Goal: Transaction & Acquisition: Subscribe to service/newsletter

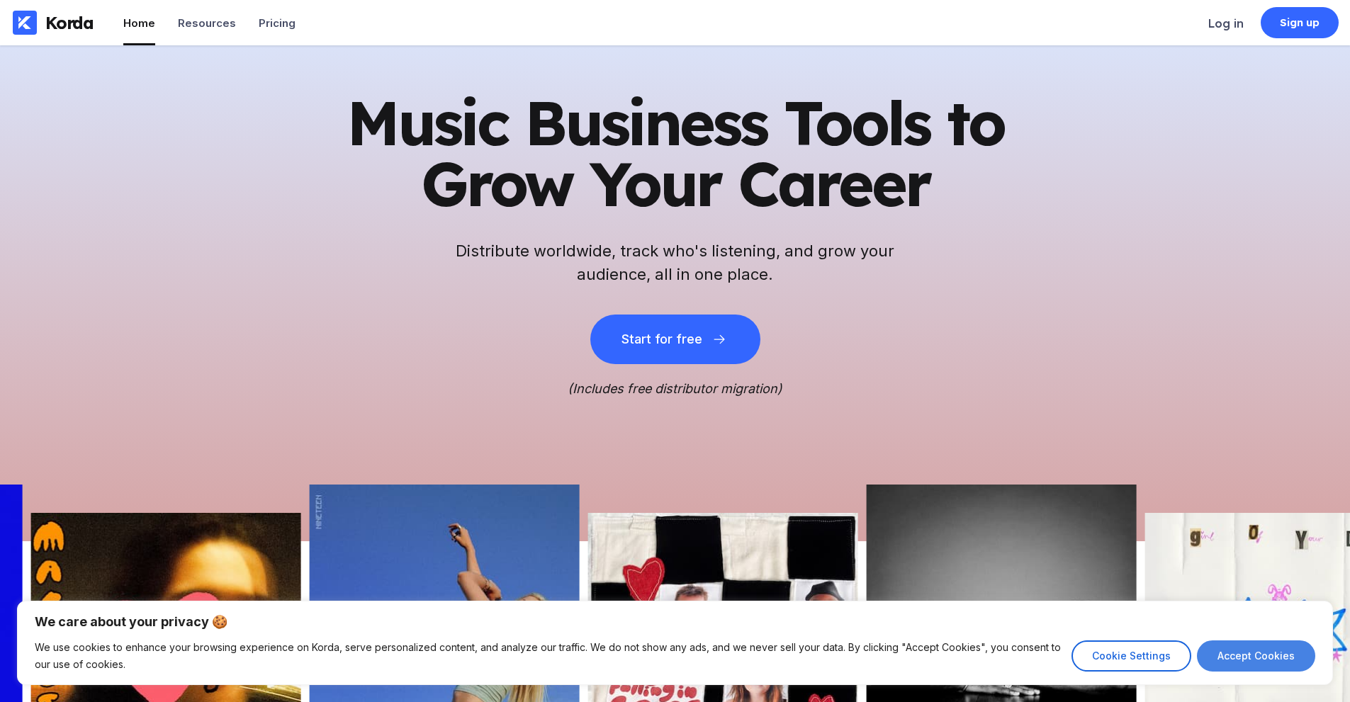
click at [1250, 661] on button "Accept Cookies" at bounding box center [1256, 656] width 118 height 31
checkbox input "true"
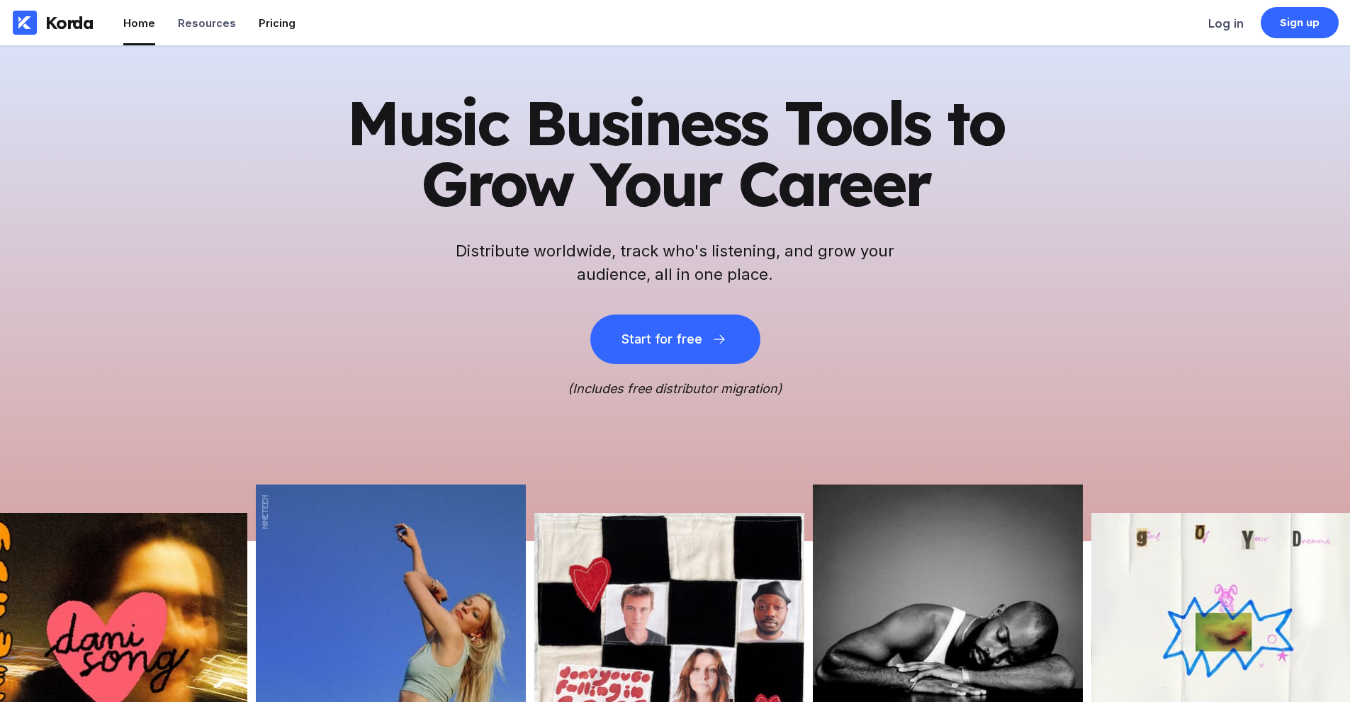
click at [281, 30] on li "Pricing" at bounding box center [277, 22] width 37 height 45
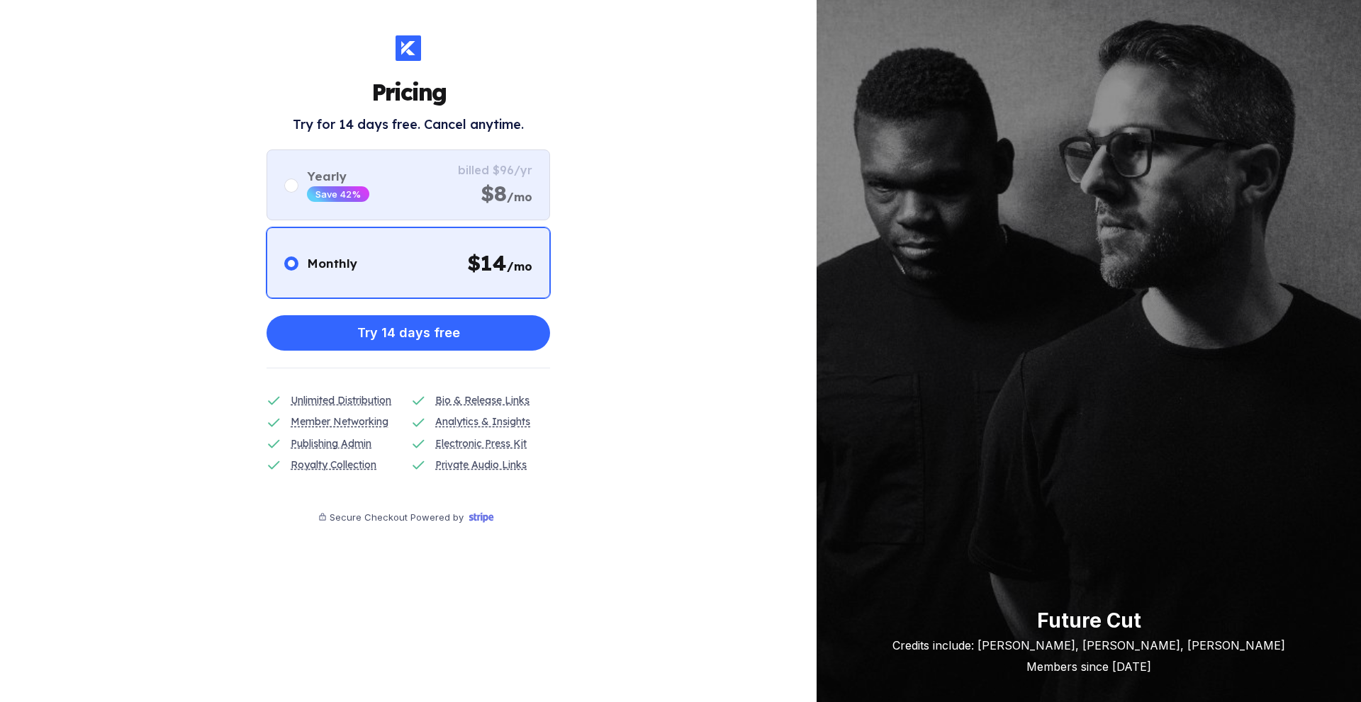
click at [422, 177] on div "Yearly Save 42% billed $96/yr $8 /mo" at bounding box center [409, 185] width 284 height 71
radio input "false"
radio input "true"
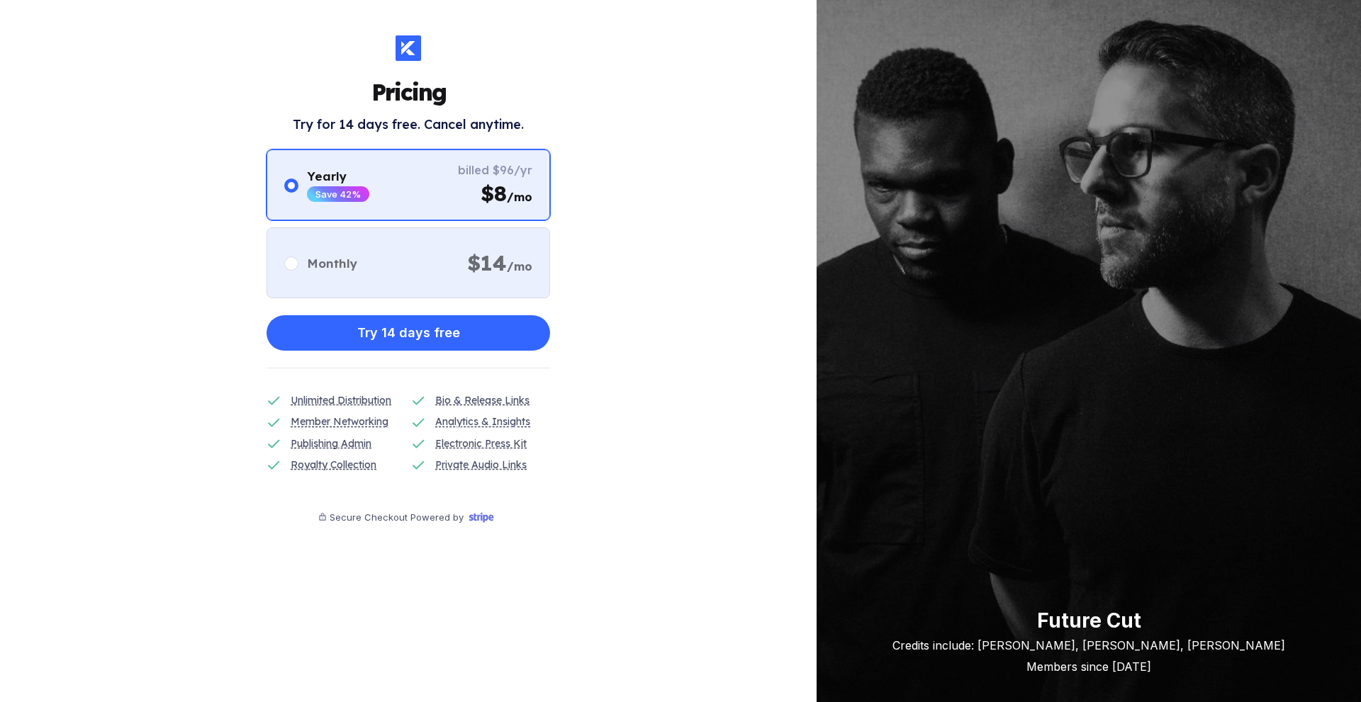
click at [371, 276] on div "Monthly $ 14 /mo" at bounding box center [409, 263] width 284 height 71
radio input "true"
radio input "false"
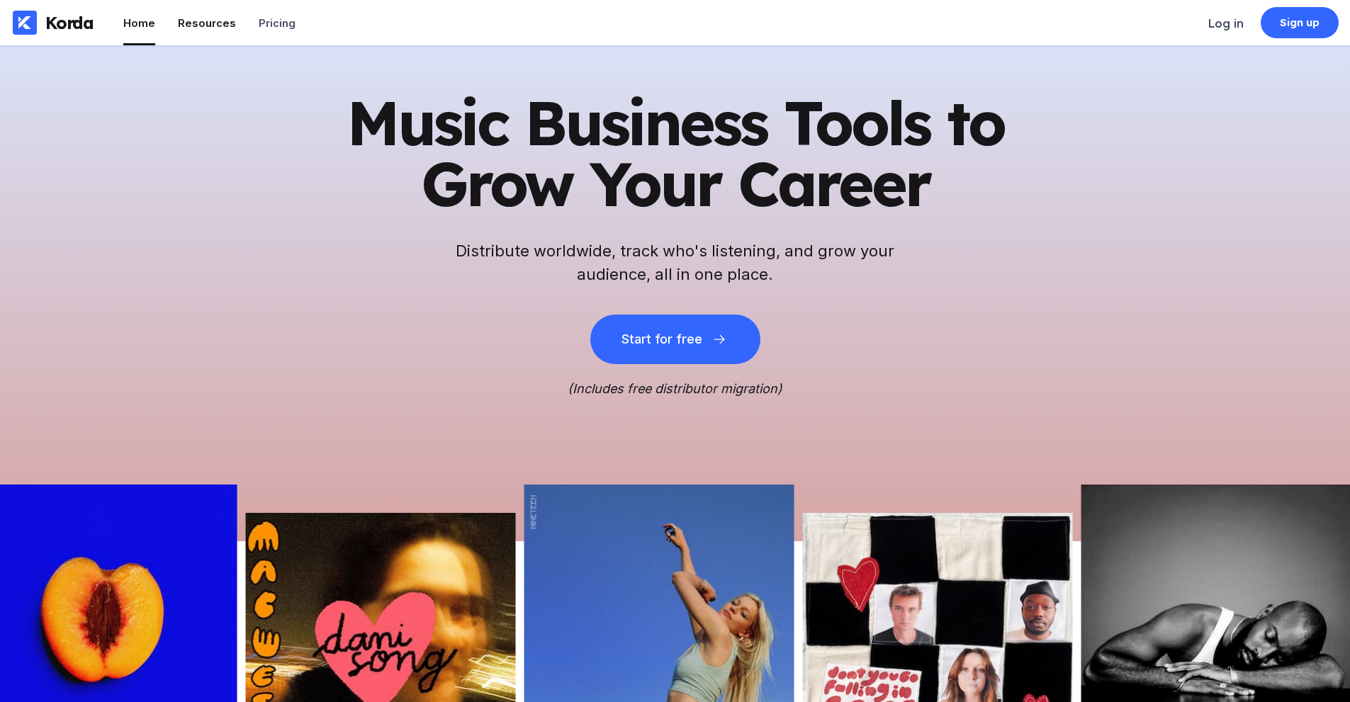
click at [213, 23] on div "Resources" at bounding box center [207, 22] width 58 height 13
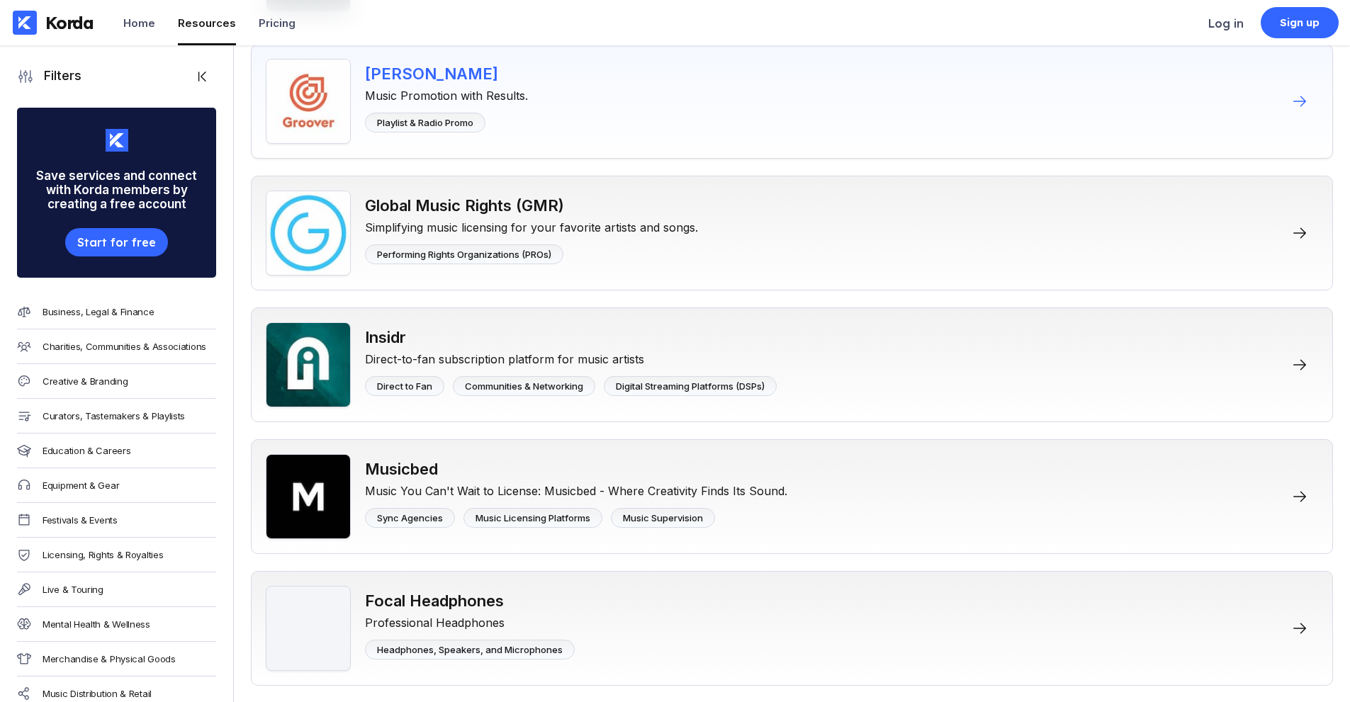
scroll to position [2835, 0]
